Goal: Find specific page/section: Find specific page/section

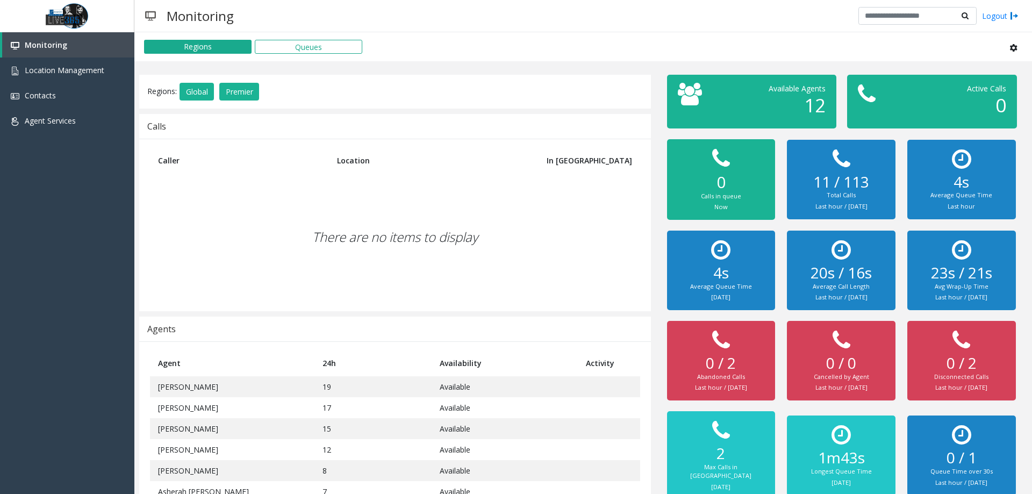
scroll to position [54, 0]
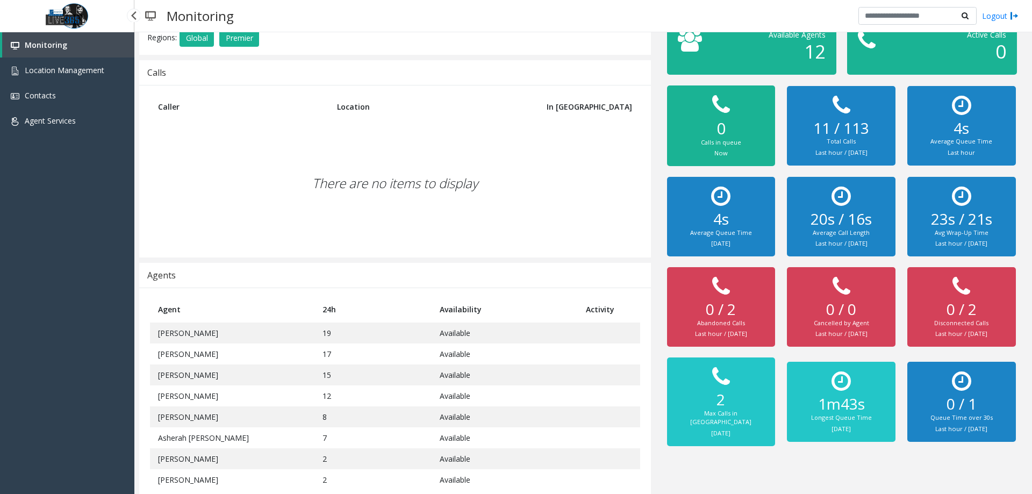
click at [39, 417] on div "Monitoring Location Management Contacts Agent Services" at bounding box center [67, 259] width 134 height 454
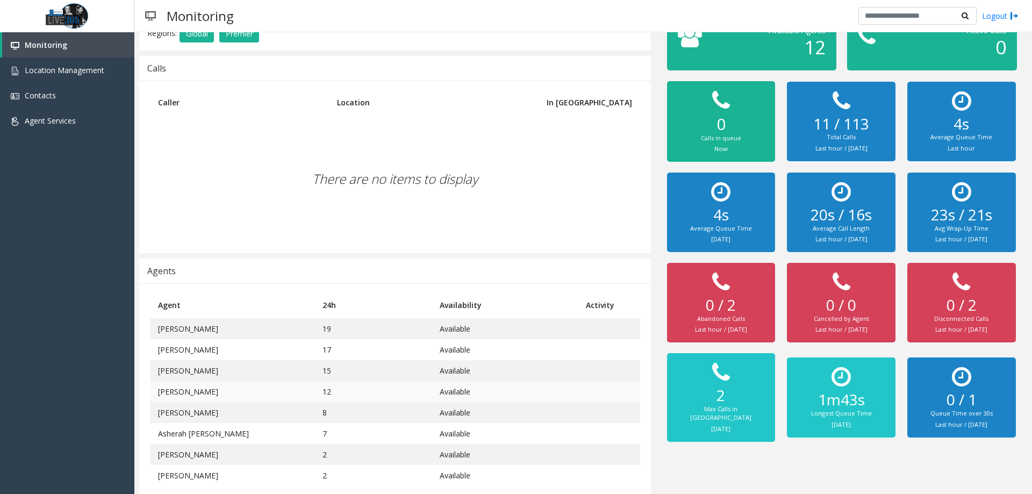
scroll to position [65, 0]
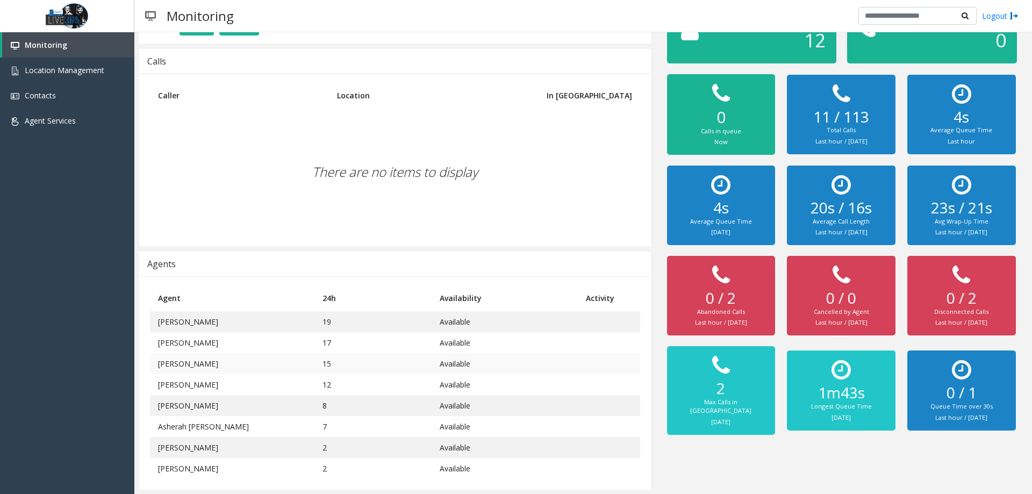
click at [404, 363] on td "15" at bounding box center [374, 363] width 118 height 21
click at [403, 364] on td "15" at bounding box center [374, 363] width 118 height 21
click at [395, 414] on td "8" at bounding box center [374, 405] width 118 height 21
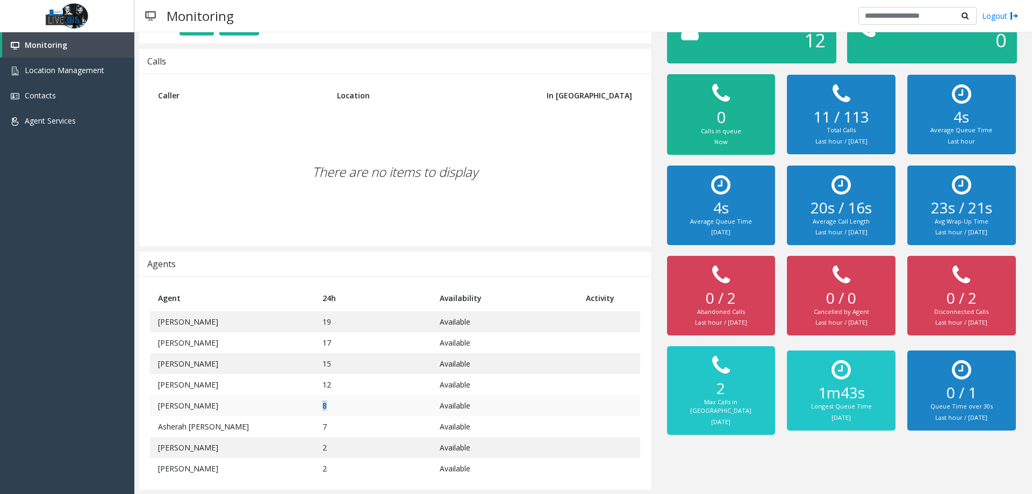
click at [395, 412] on td "8" at bounding box center [374, 405] width 118 height 21
click at [394, 412] on td "8" at bounding box center [374, 405] width 118 height 21
drag, startPoint x: 394, startPoint y: 412, endPoint x: 391, endPoint y: 400, distance: 12.3
click at [394, 411] on td "8" at bounding box center [374, 405] width 118 height 21
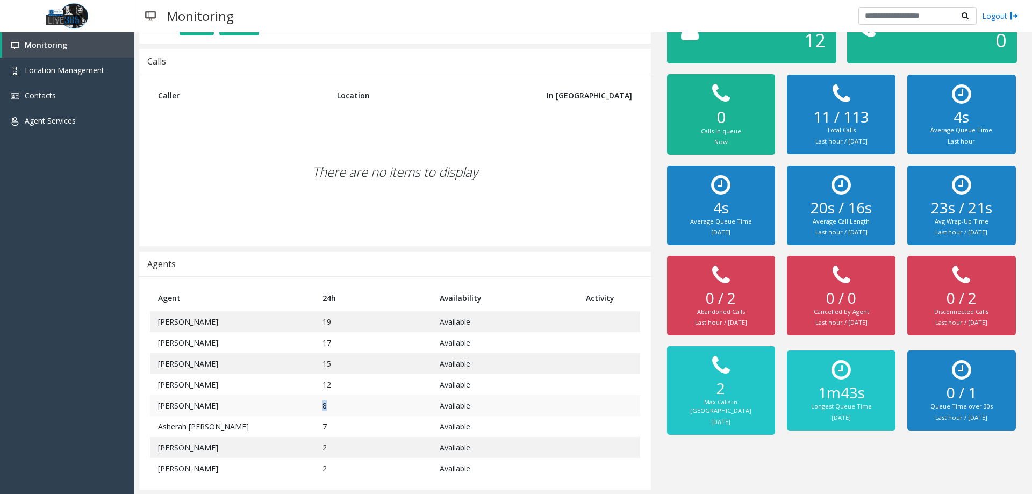
click at [390, 400] on td "8" at bounding box center [374, 405] width 118 height 21
drag, startPoint x: 390, startPoint y: 400, endPoint x: 371, endPoint y: 379, distance: 28.5
click at [389, 399] on td "8" at bounding box center [374, 405] width 118 height 21
click at [332, 336] on td "17" at bounding box center [374, 342] width 118 height 21
click at [343, 318] on td "19" at bounding box center [374, 321] width 118 height 21
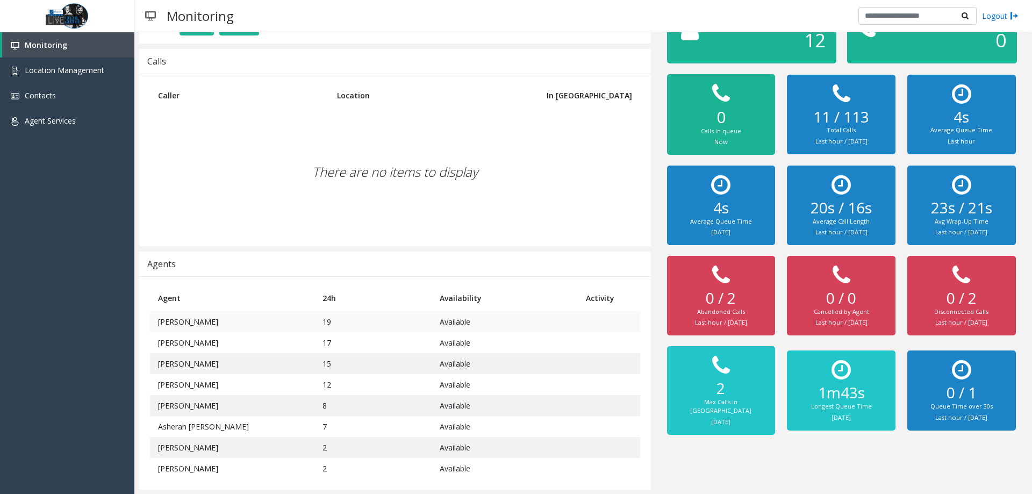
click at [343, 318] on td "19" at bounding box center [374, 321] width 118 height 21
click at [344, 352] on td "17" at bounding box center [374, 342] width 118 height 21
click at [337, 322] on td "19" at bounding box center [374, 321] width 118 height 21
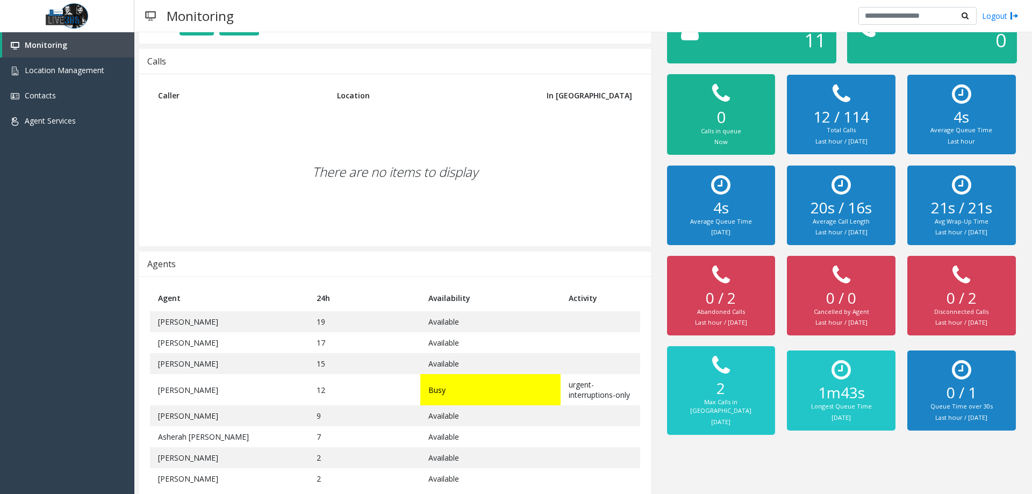
drag, startPoint x: 269, startPoint y: 201, endPoint x: 0, endPoint y: 37, distance: 315.7
click at [269, 201] on div "There are no items to display" at bounding box center [395, 172] width 490 height 127
